Goal: Information Seeking & Learning: Understand process/instructions

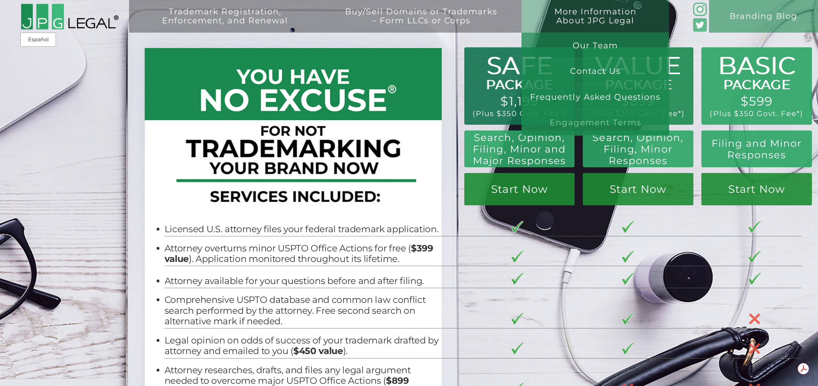
click at [590, 118] on link "Engagement Terms" at bounding box center [596, 123] width 148 height 26
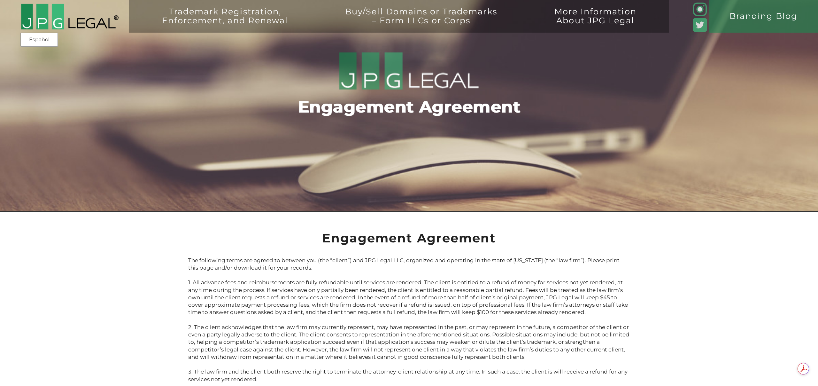
click at [398, 164] on div "Engagement Agreement" at bounding box center [409, 106] width 818 height 212
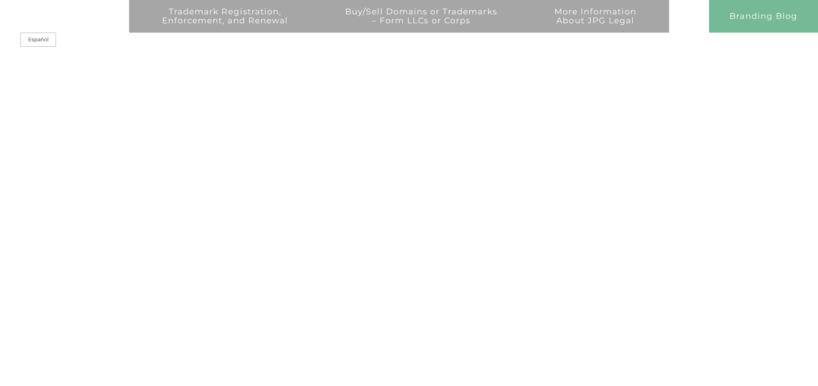
scroll to position [1571, 0]
